Goal: Check status: Check status

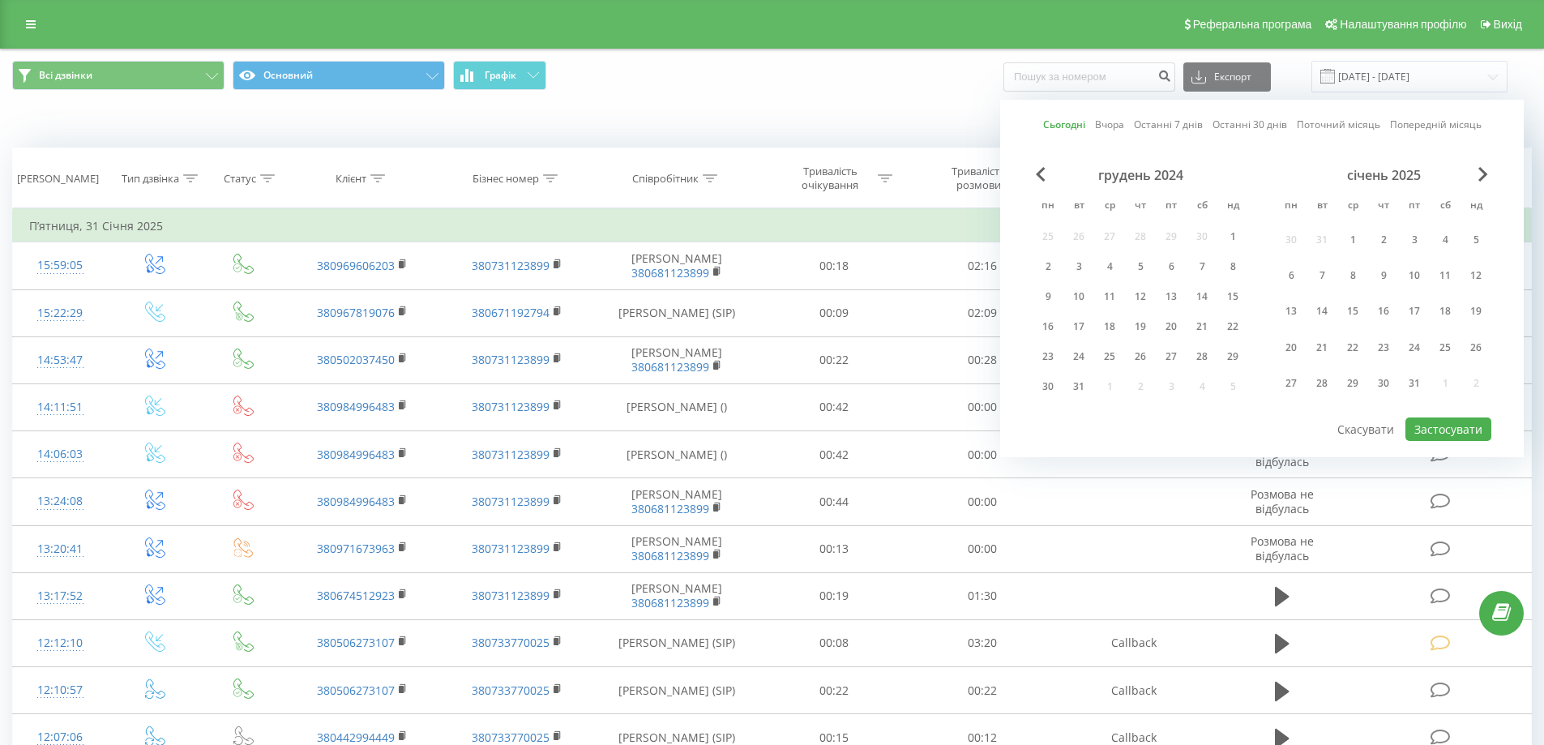
click at [1427, 431] on button "Застосувати" at bounding box center [1448, 429] width 86 height 24
type input "[DATE] - [DATE]"
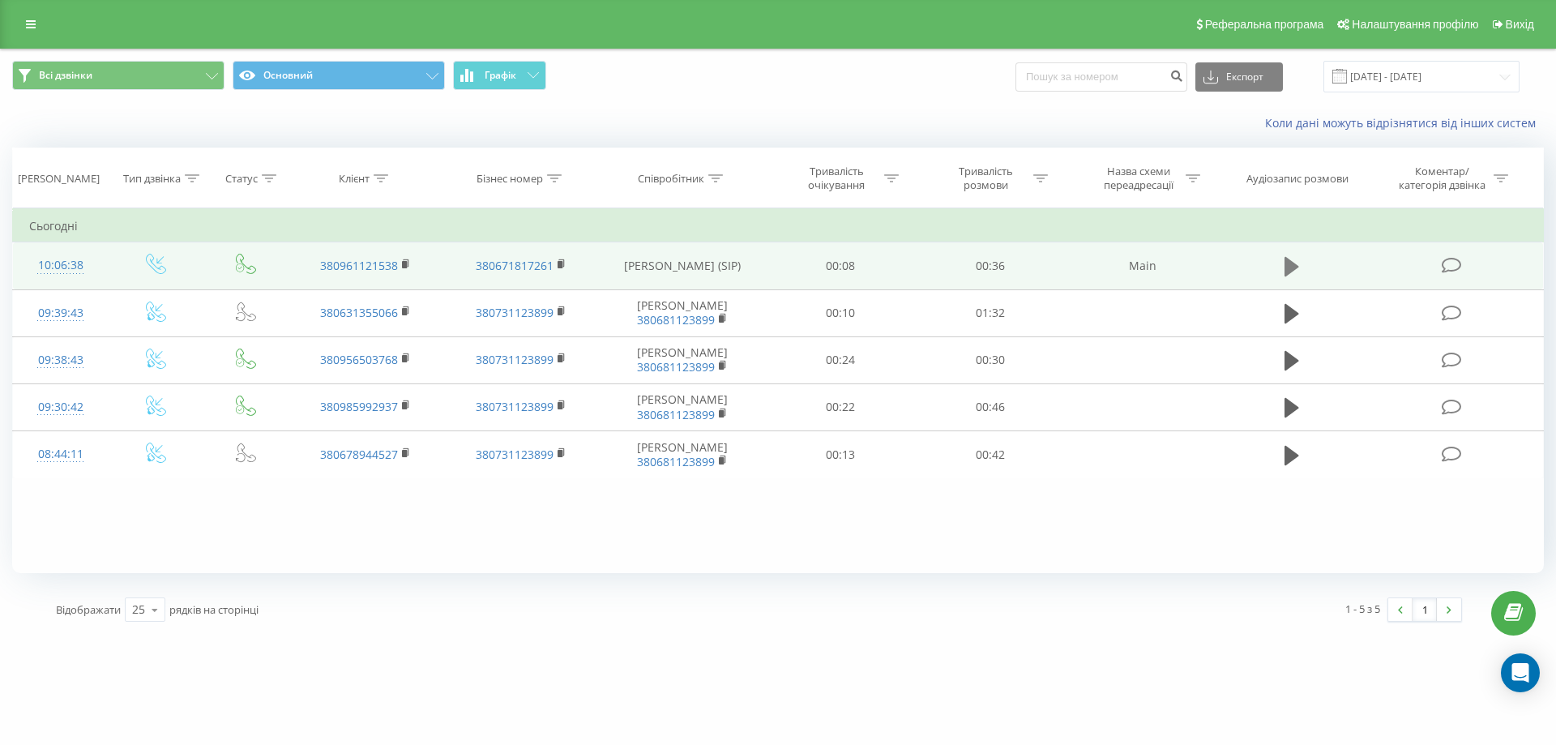
click at [1290, 268] on icon at bounding box center [1292, 266] width 15 height 19
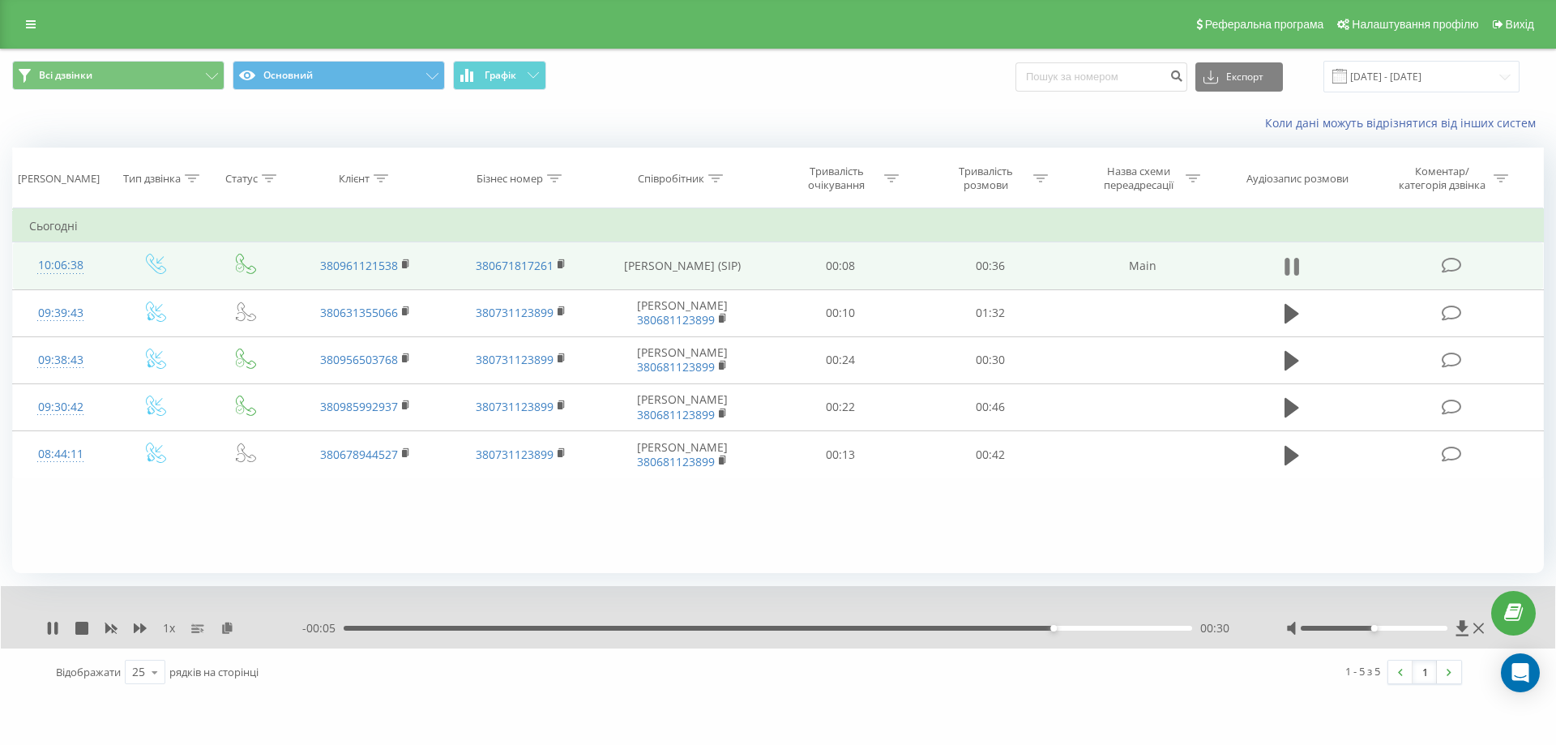
click at [1293, 265] on icon at bounding box center [1292, 266] width 15 height 23
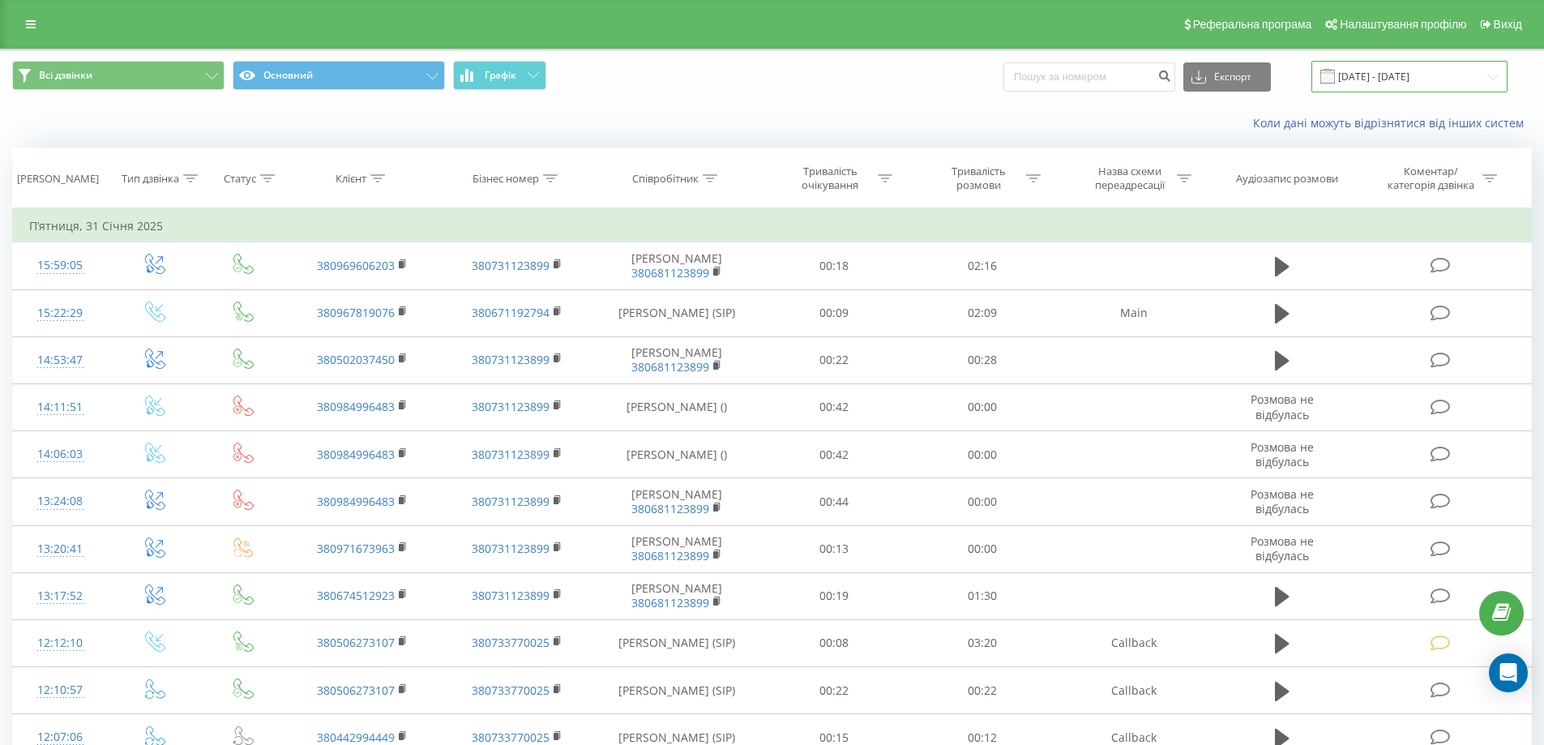
click at [1375, 84] on input "[DATE] - [DATE]" at bounding box center [1409, 77] width 196 height 32
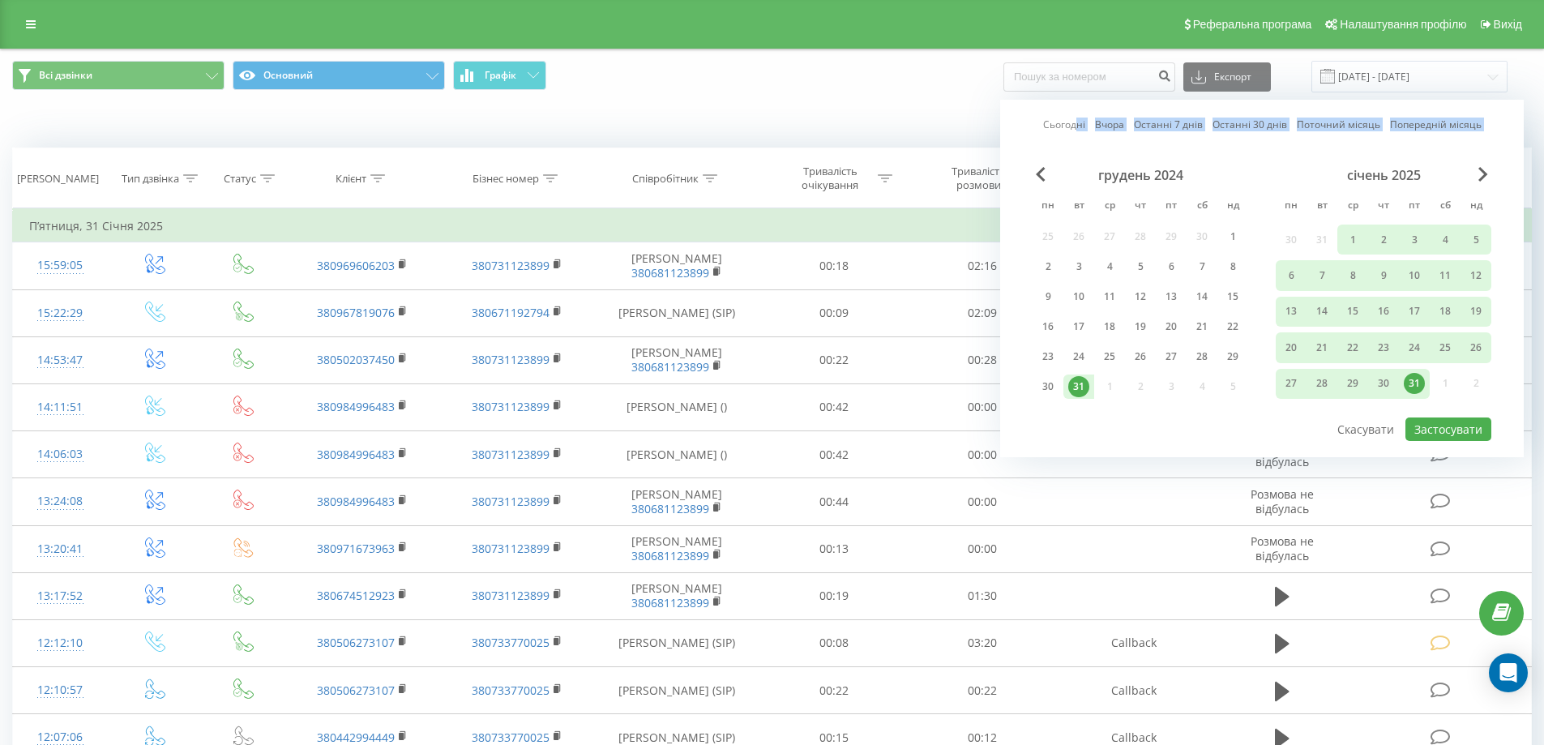
drag, startPoint x: 1088, startPoint y: 144, endPoint x: 1097, endPoint y: 152, distance: 11.5
click at [1097, 152] on div "Сьогодні Вчора Останні 7 днів Останні 30 днів Поточний місяць Попередній місяць…" at bounding box center [1262, 278] width 524 height 357
drag, startPoint x: 1070, startPoint y: 121, endPoint x: 1088, endPoint y: 126, distance: 18.5
click at [1071, 126] on link "Сьогодні" at bounding box center [1064, 124] width 42 height 15
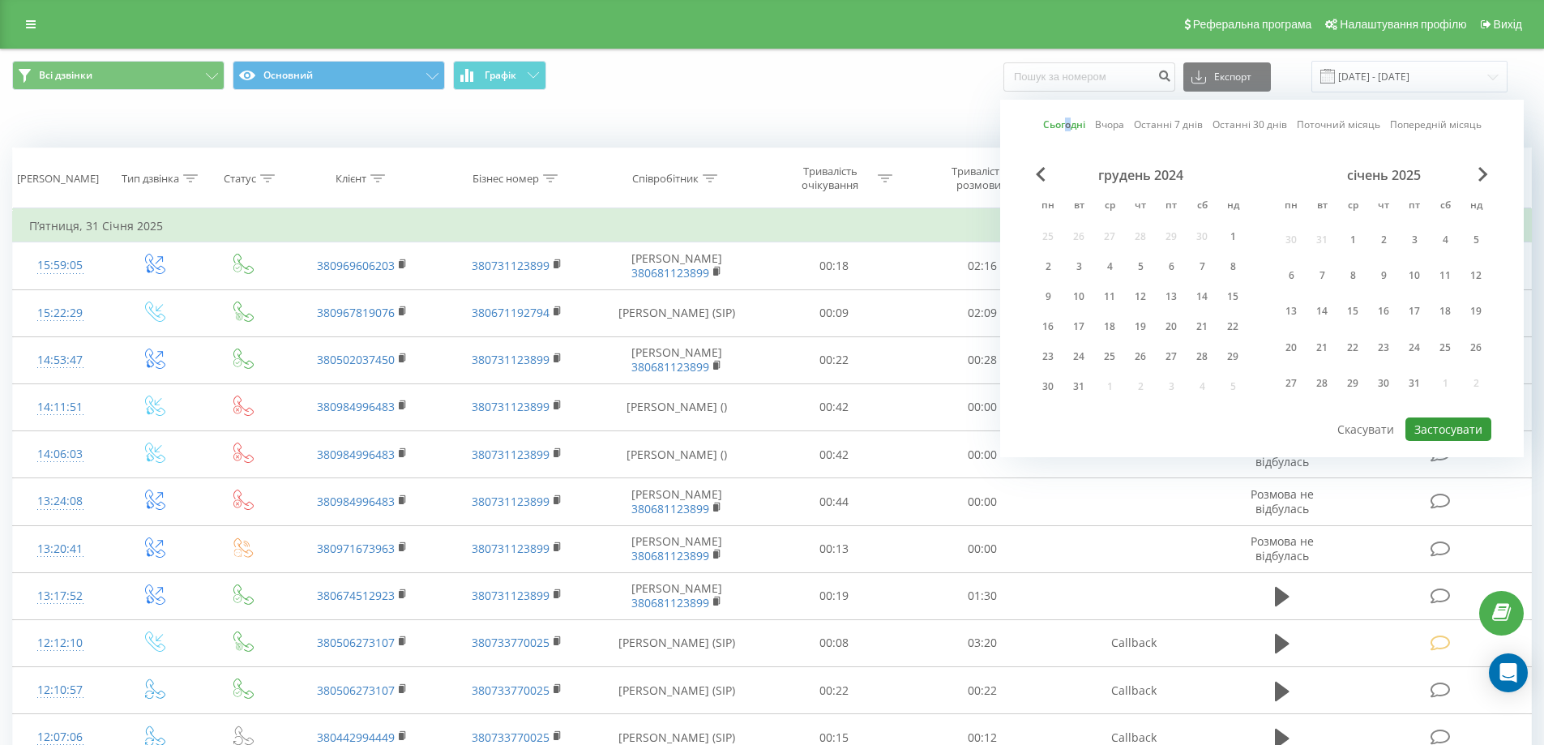
click at [1425, 420] on button "Застосувати" at bounding box center [1448, 429] width 86 height 24
type input "[DATE] - [DATE]"
